Goal: Information Seeking & Learning: Learn about a topic

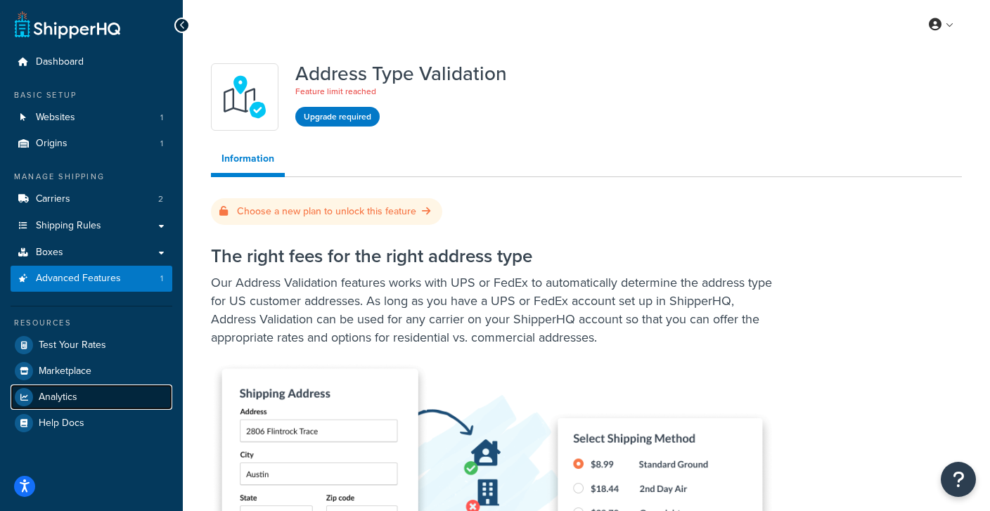
click at [77, 391] on span "Analytics" at bounding box center [58, 397] width 39 height 12
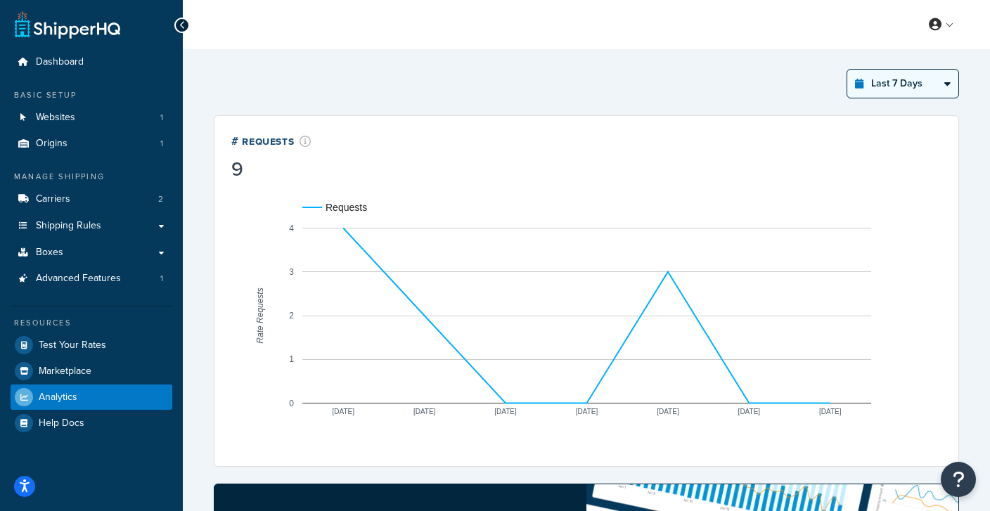
select select "last_3_months"
click option "Last 3 Months" at bounding box center [0, 0] width 0 height 0
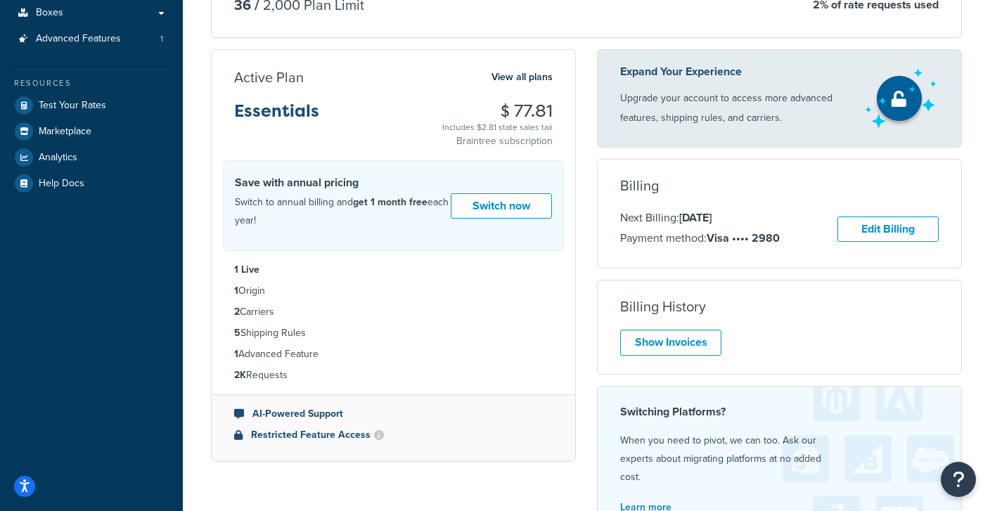
scroll to position [246, 0]
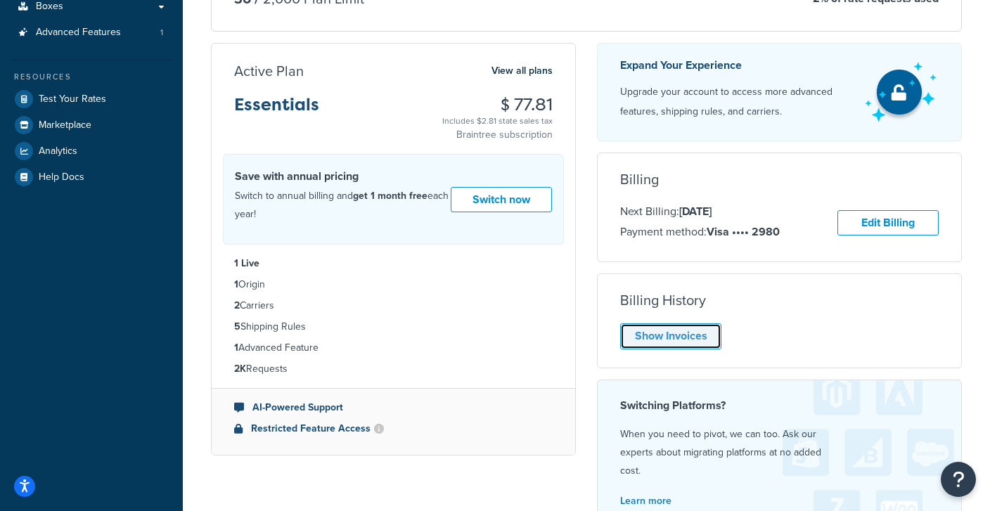
click at [662, 332] on link "Show Invoices" at bounding box center [670, 336] width 101 height 26
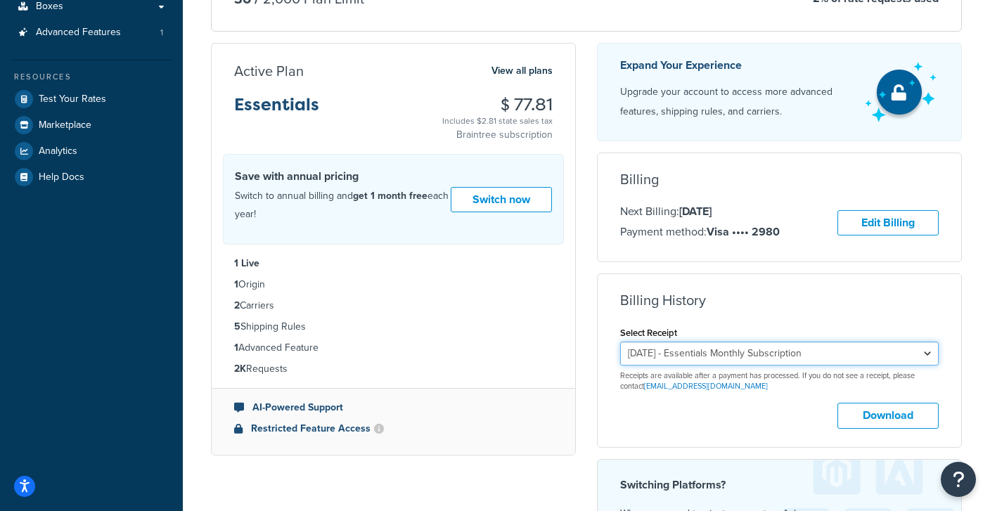
click at [620, 342] on select "August 28, 2025 - Essentials Monthly Subscription July 28, 2025 - Essentials Mo…" at bounding box center [779, 354] width 318 height 24
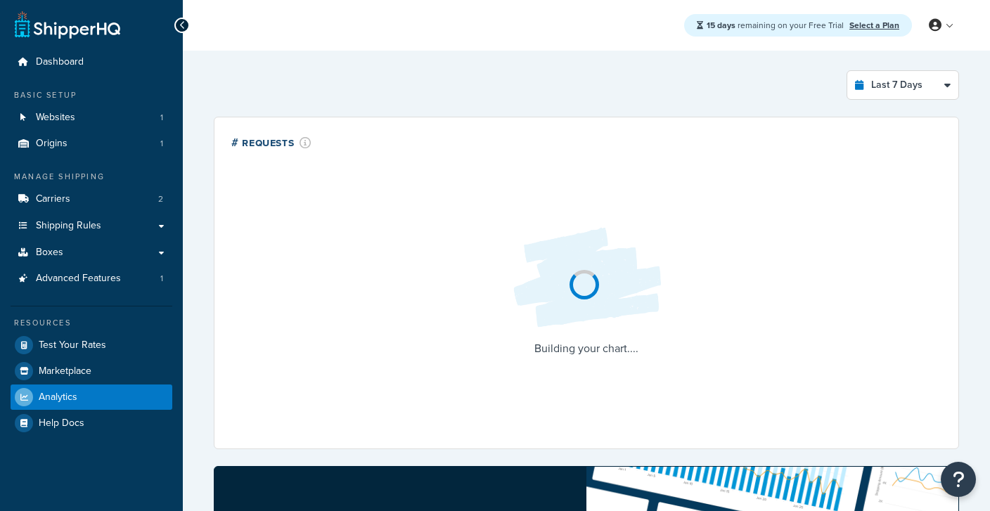
select select "last_7_days"
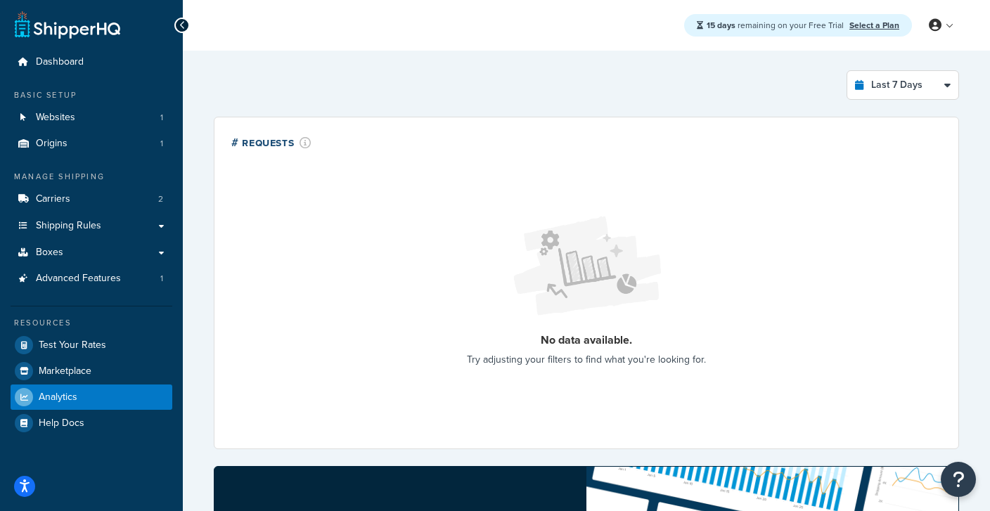
click at [458, 74] on div "Last 7 Days Select a time period Last 24 Hours Last 7 Days Last 30 Days Last 3 …" at bounding box center [586, 85] width 745 height 30
click at [46, 148] on span "Origins" at bounding box center [52, 144] width 32 height 12
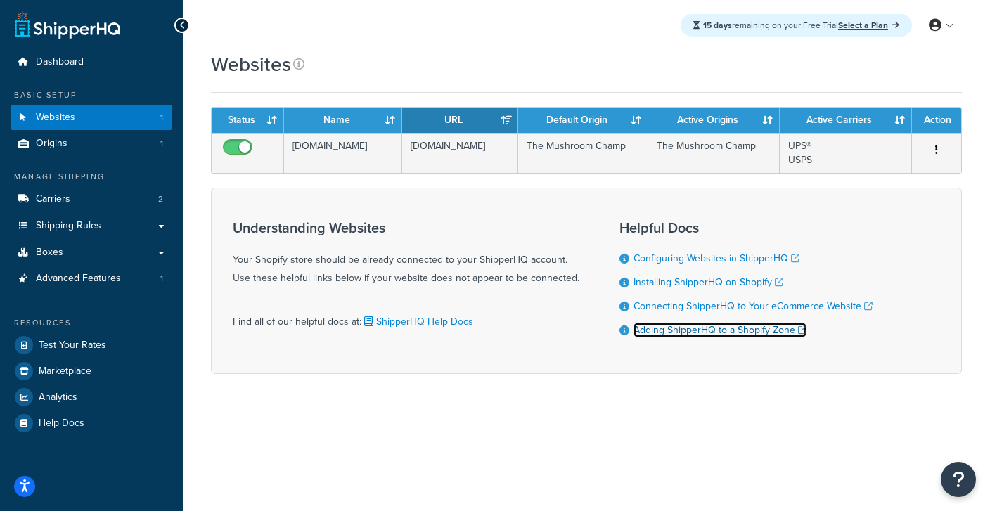
click at [678, 333] on link "Adding ShipperHQ to a Shopify Zone" at bounding box center [719, 330] width 173 height 15
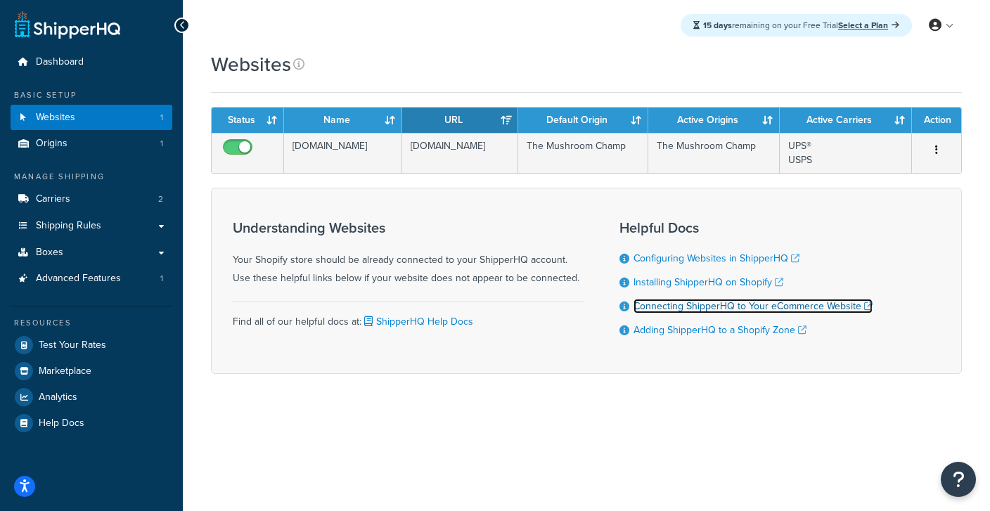
click at [685, 302] on link "Connecting ShipperHQ to Your eCommerce Website" at bounding box center [752, 306] width 239 height 15
